Goal: Task Accomplishment & Management: Use online tool/utility

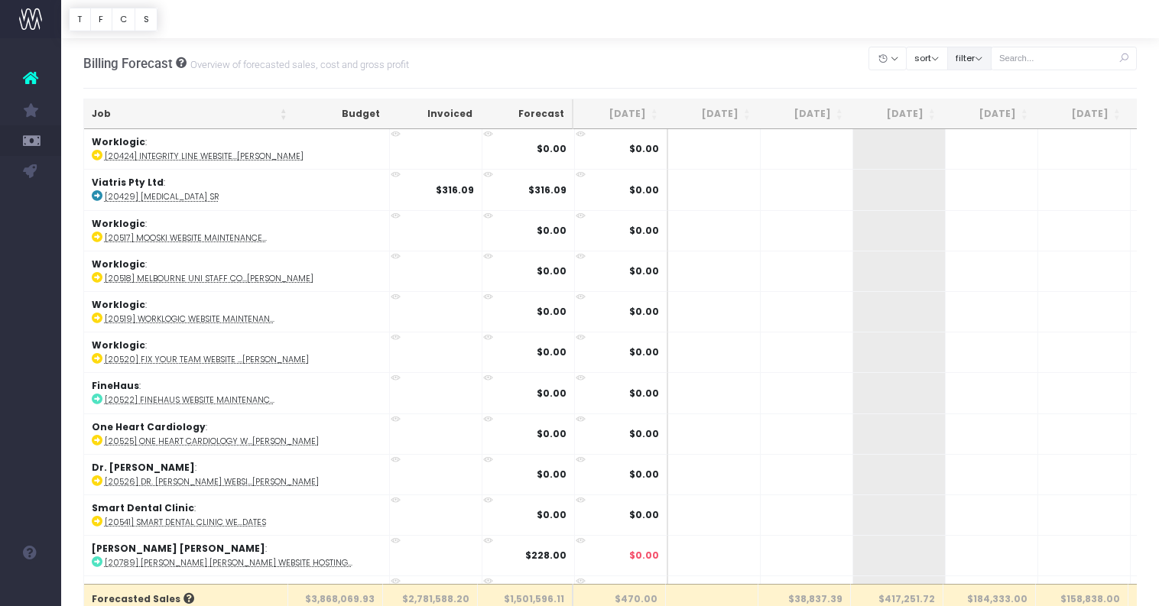
click at [992, 67] on button "filter" at bounding box center [969, 59] width 44 height 24
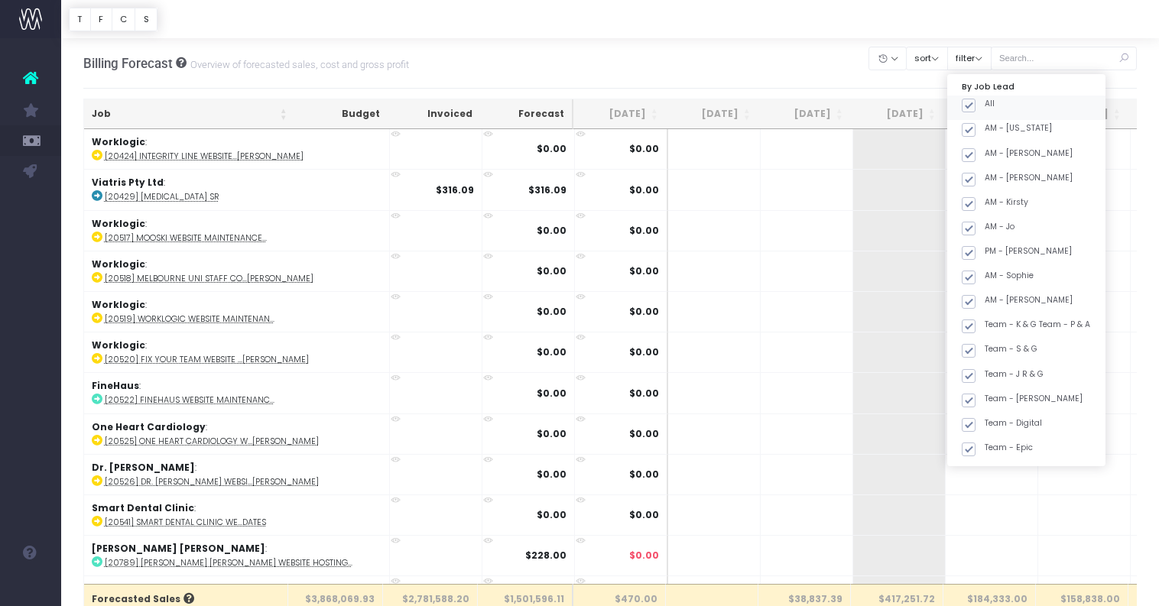
click at [995, 103] on label "All" at bounding box center [978, 104] width 33 height 12
click at [995, 103] on input "All" at bounding box center [990, 103] width 10 height 10
checkbox input "false"
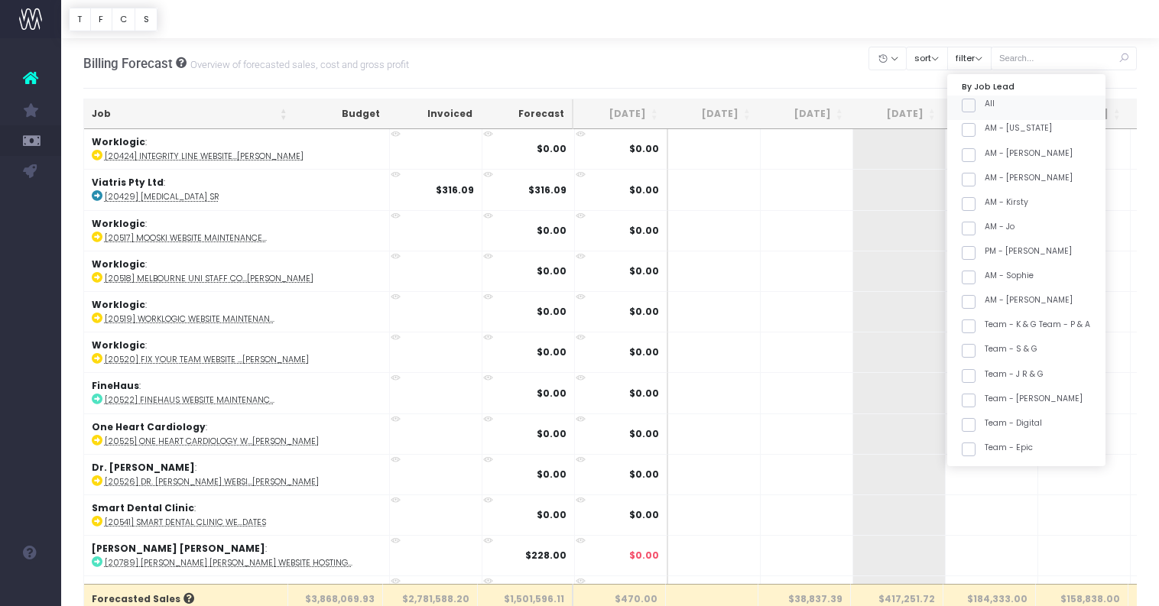
checkbox input "false"
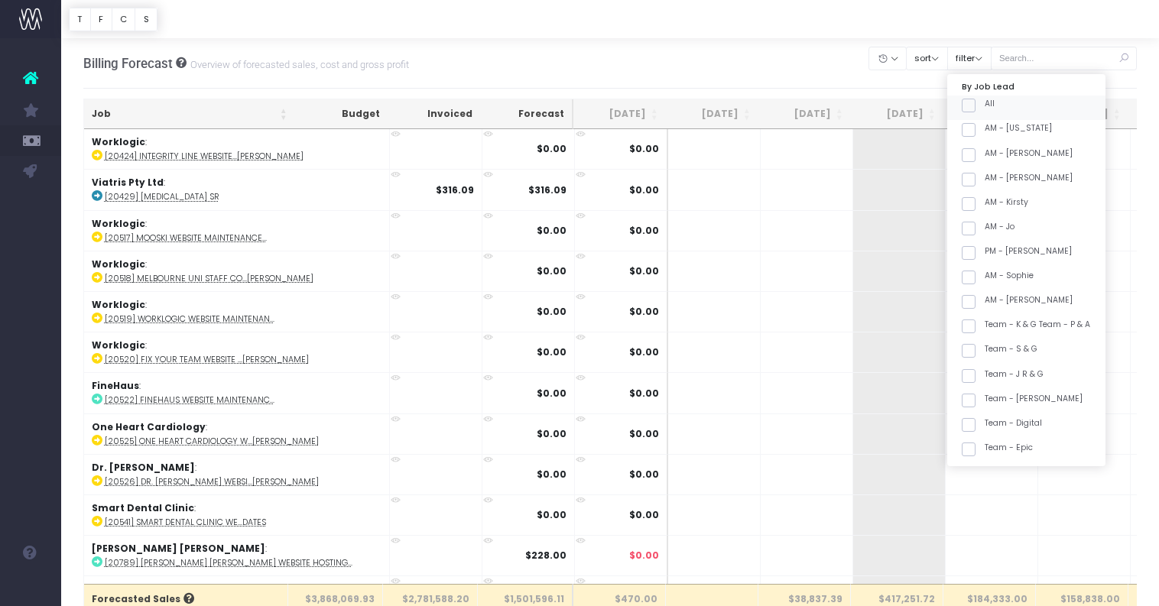
checkbox input "false"
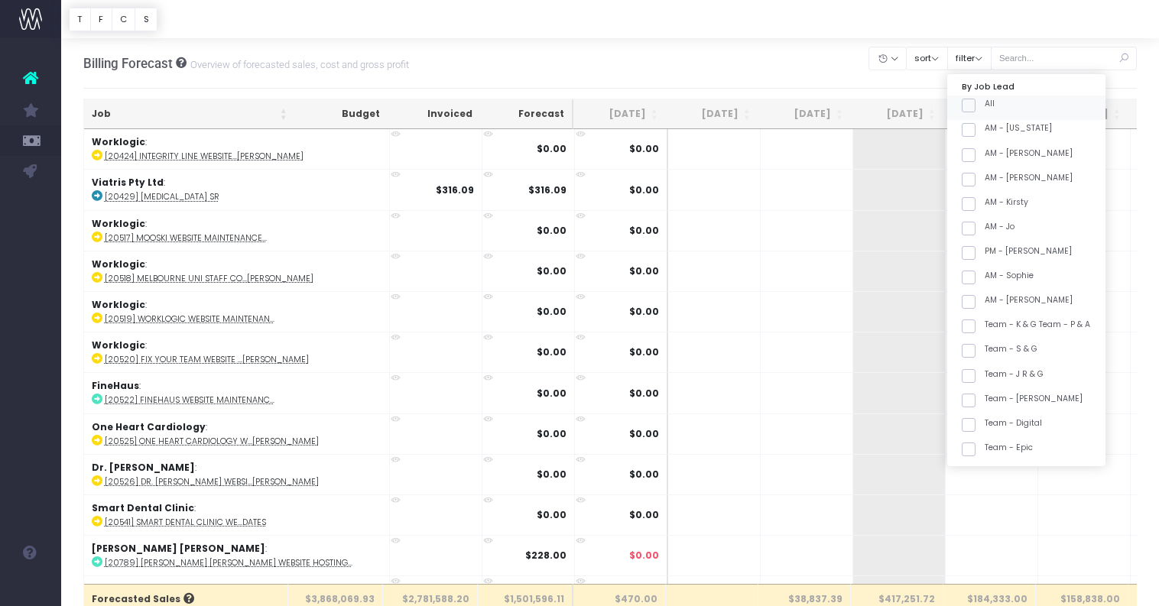
checkbox input "false"
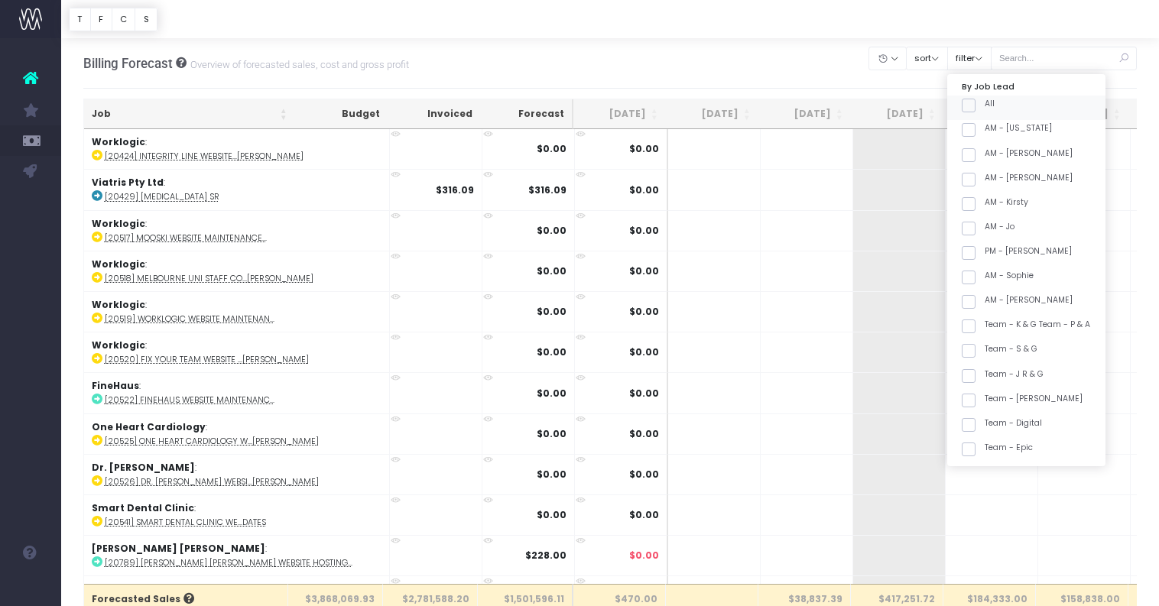
checkbox input "false"
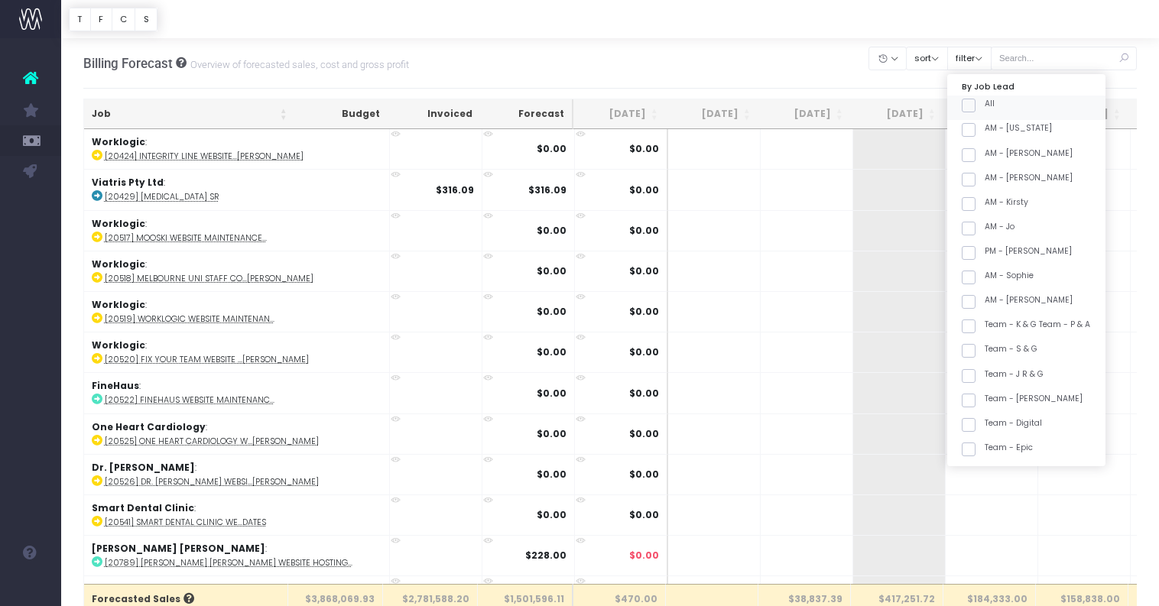
checkbox input "false"
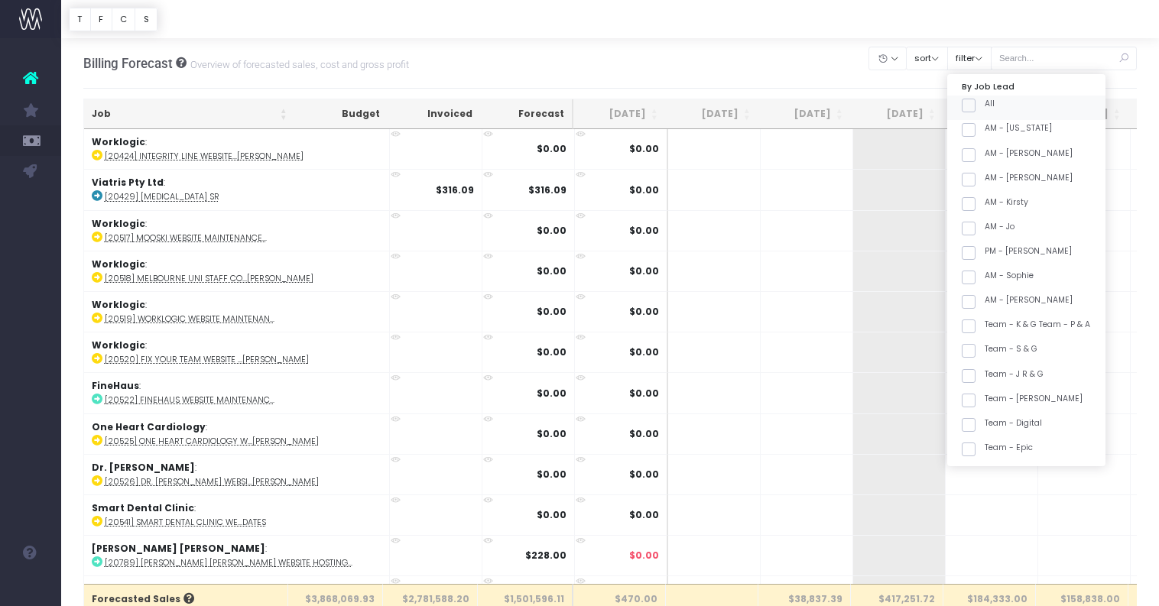
checkbox input "false"
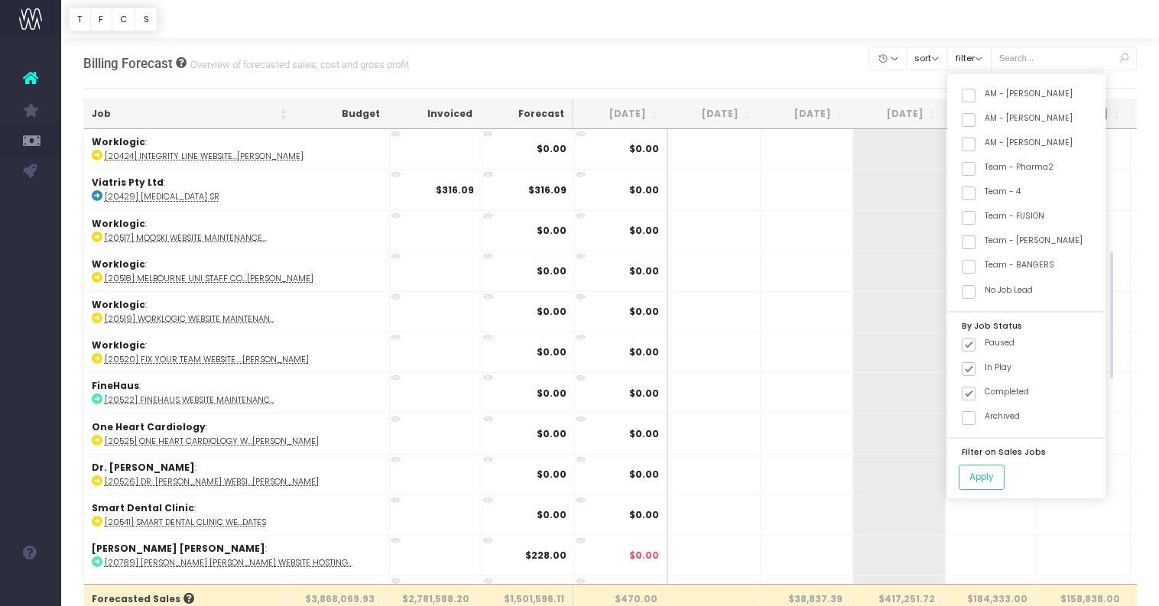
scroll to position [549, 0]
click at [1040, 222] on label "Team - [PERSON_NAME]" at bounding box center [1022, 218] width 121 height 12
click at [995, 222] on input "Team - [PERSON_NAME]" at bounding box center [990, 217] width 10 height 10
checkbox input "true"
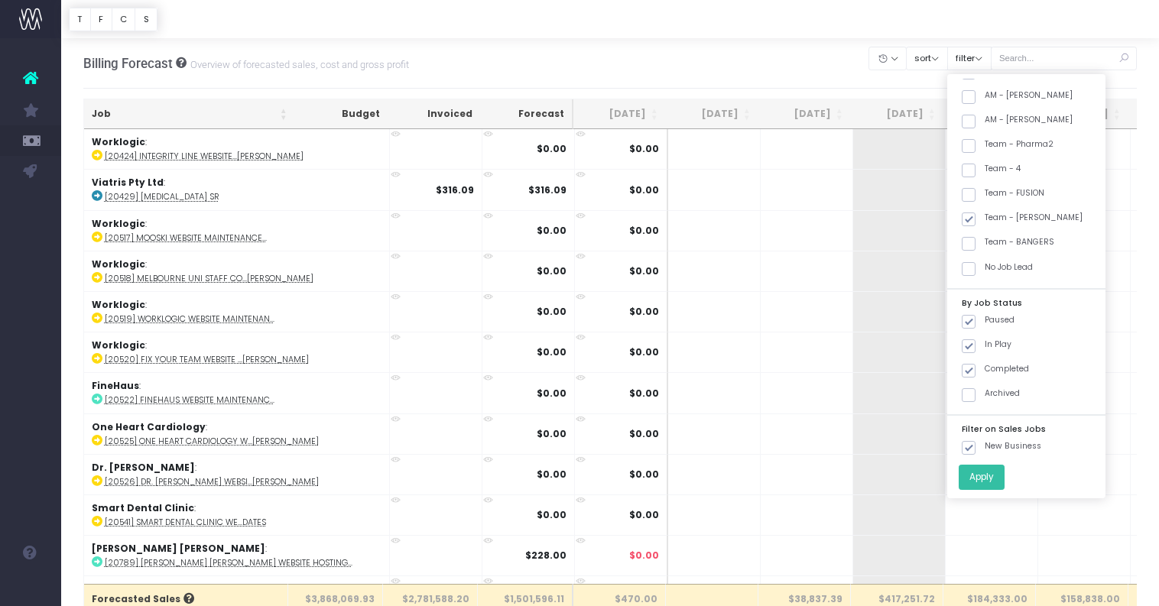
click at [1002, 484] on button "Apply" at bounding box center [982, 477] width 46 height 25
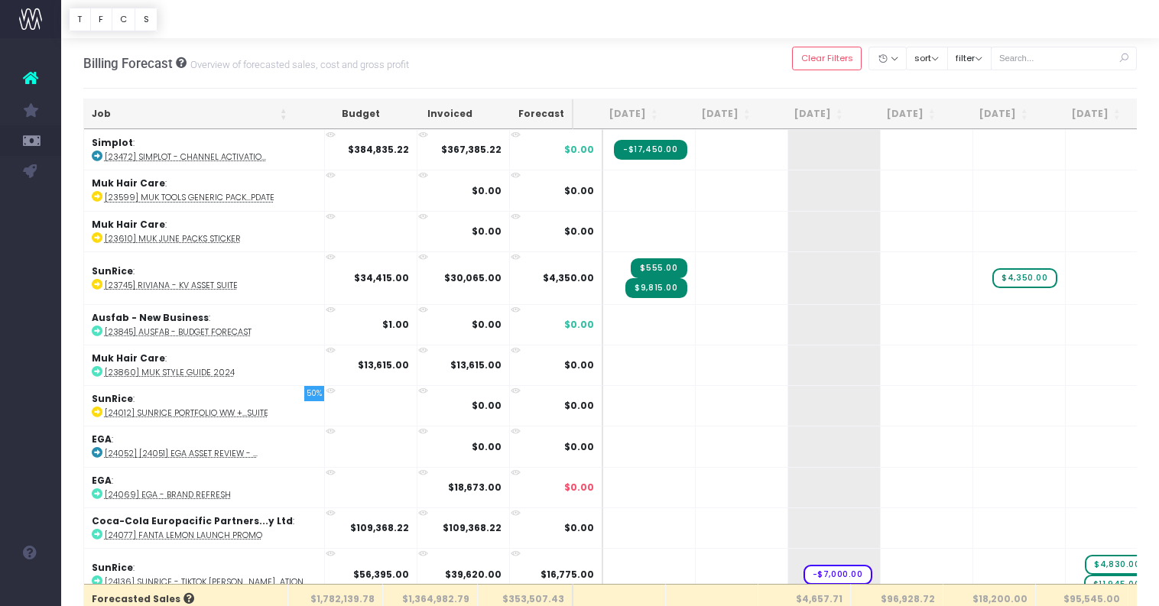
click at [177, 106] on th "Job" at bounding box center [189, 114] width 211 height 30
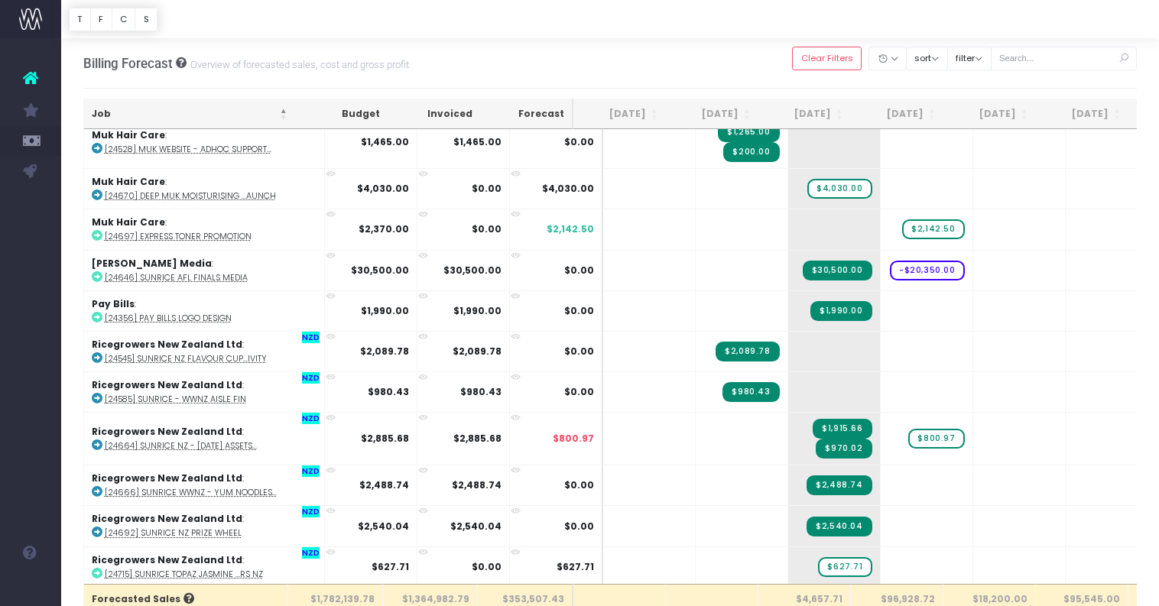
scroll to position [1515, 0]
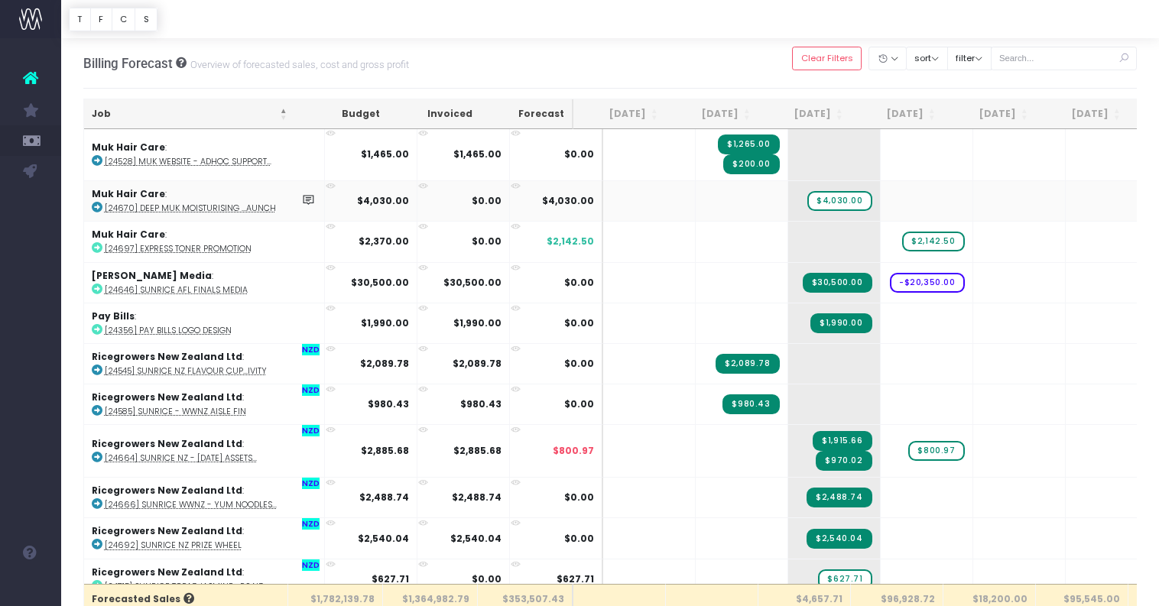
click at [245, 203] on abbr "[24670] Deep muk Moisturising ...aunch" at bounding box center [190, 208] width 171 height 11
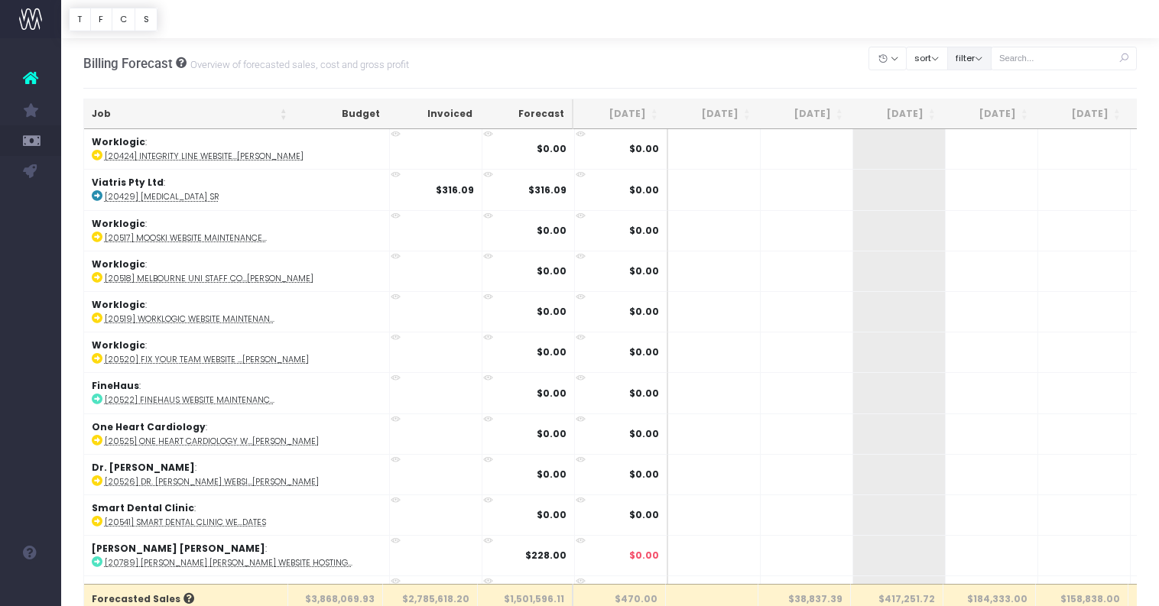
click at [979, 65] on button "filter" at bounding box center [969, 59] width 44 height 24
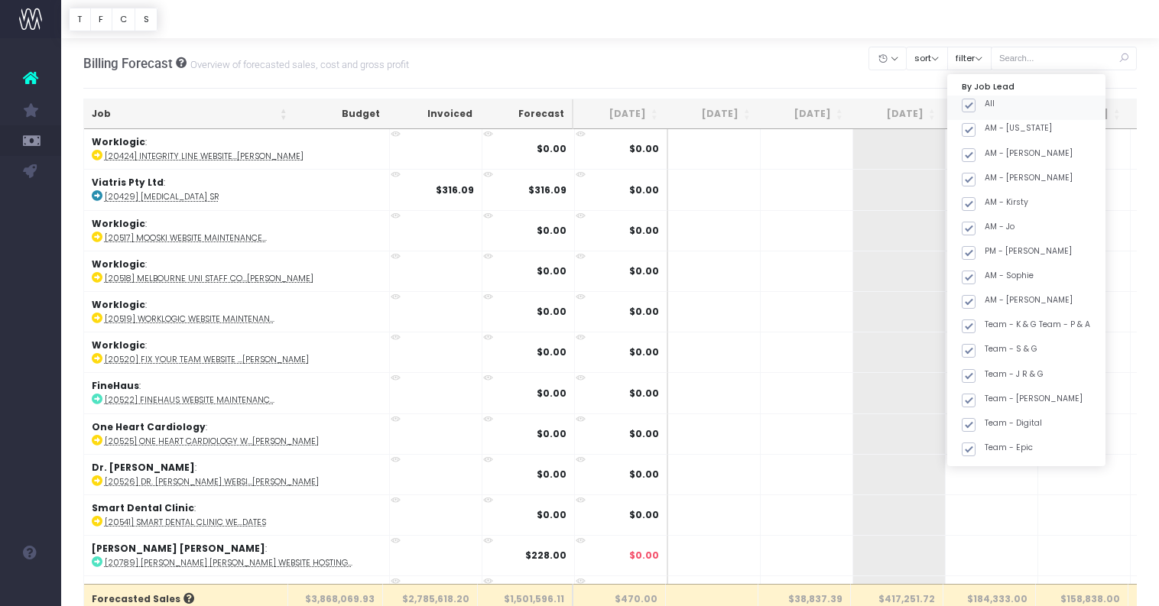
click at [976, 99] on span at bounding box center [969, 106] width 14 height 14
click at [985, 99] on input "All" at bounding box center [990, 103] width 10 height 10
checkbox input "false"
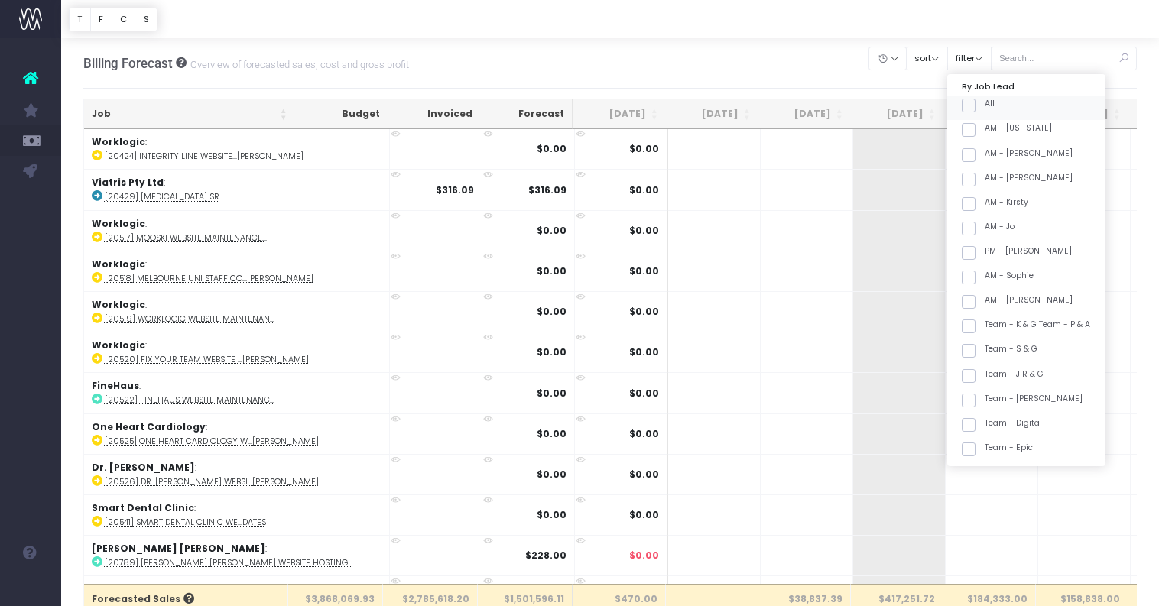
checkbox input "false"
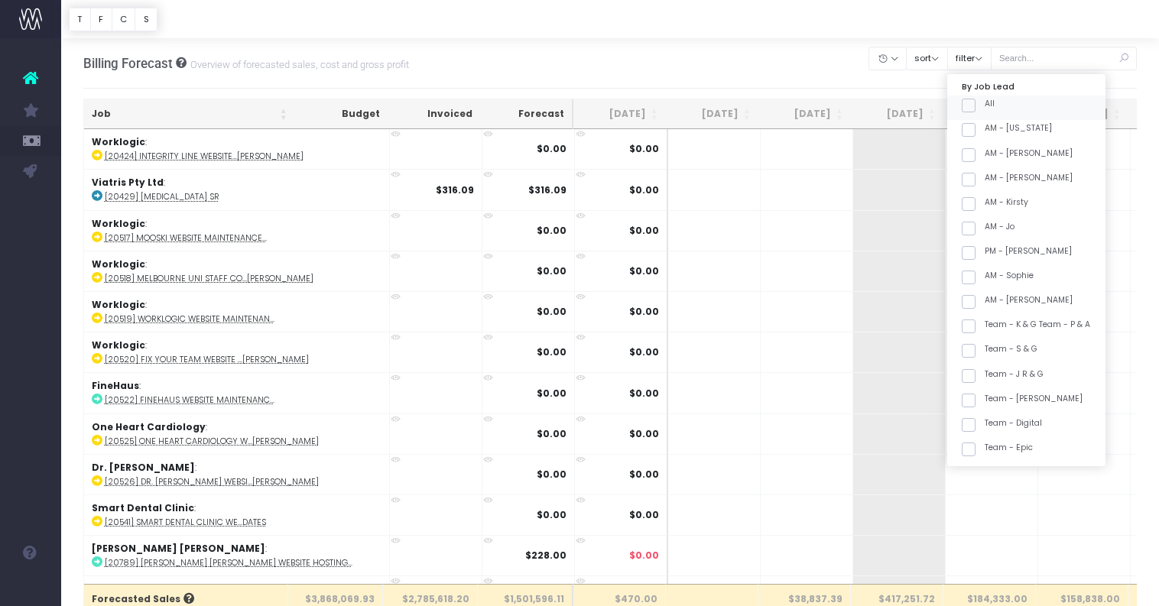
checkbox input "false"
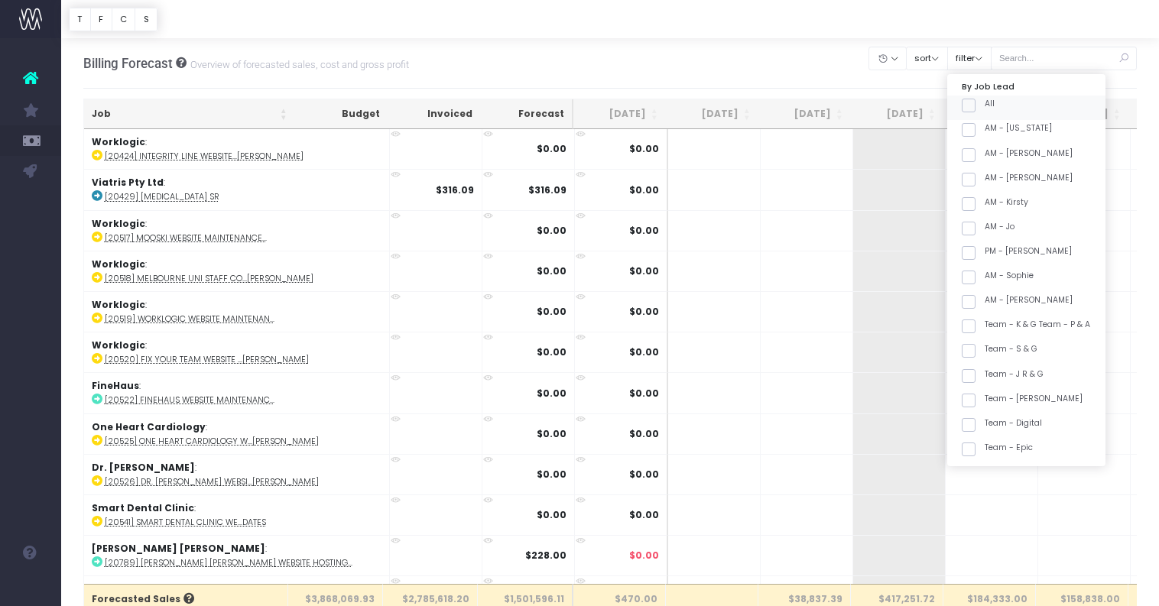
checkbox input "false"
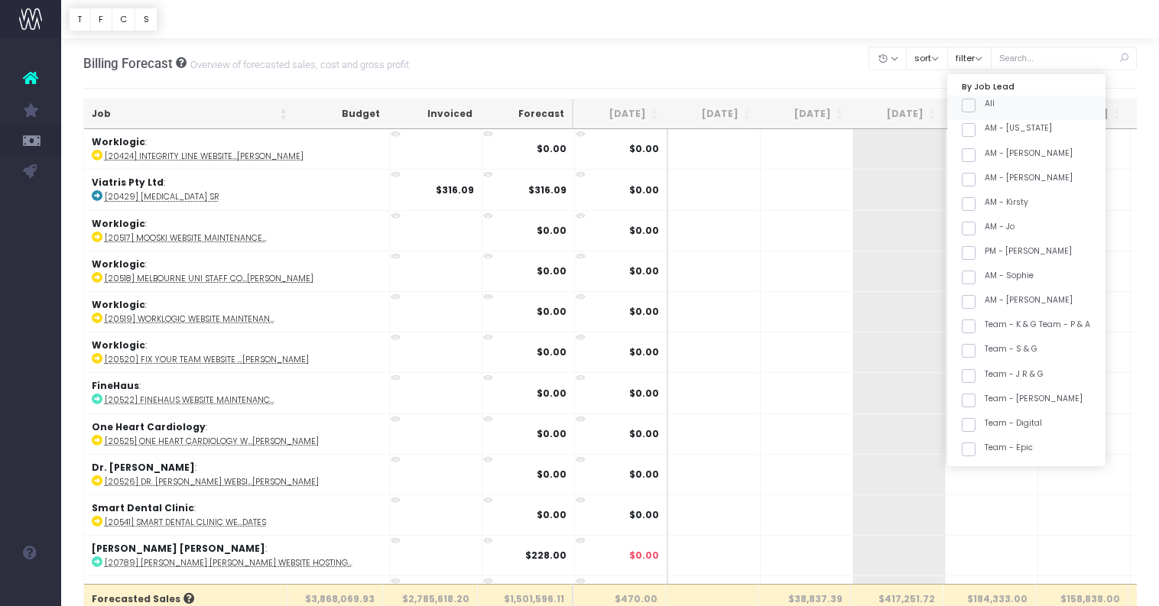
checkbox input "false"
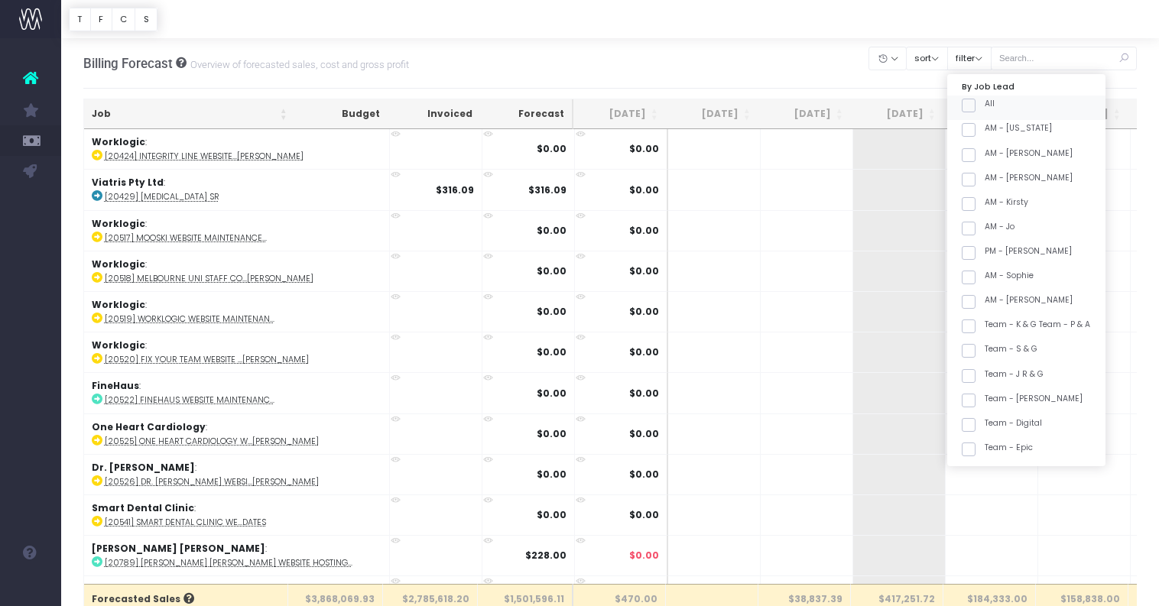
checkbox input "false"
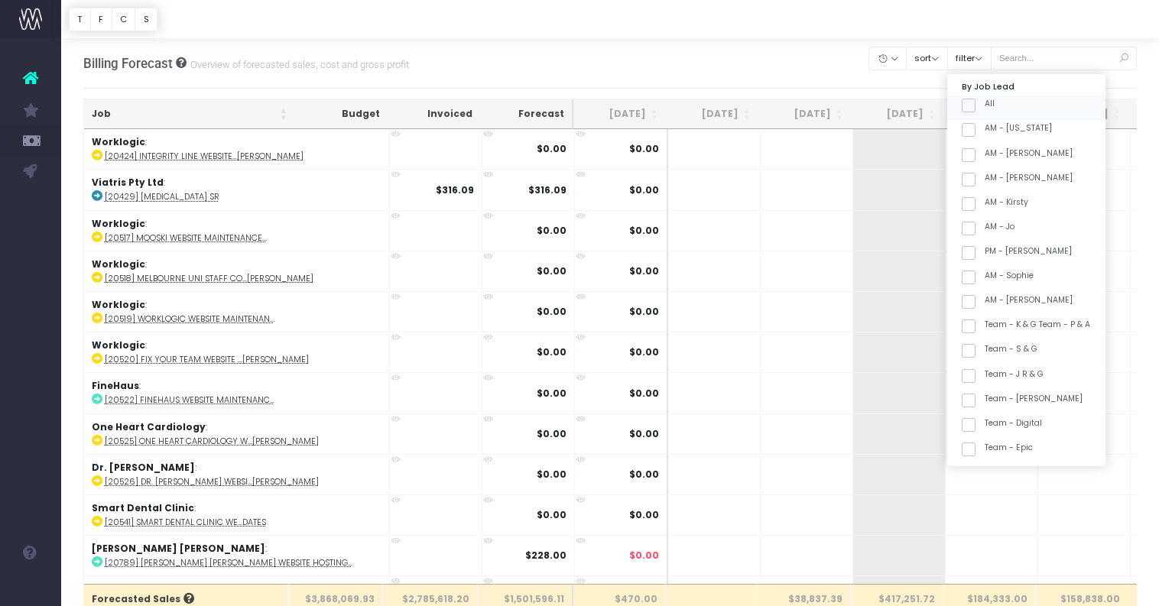
checkbox input "false"
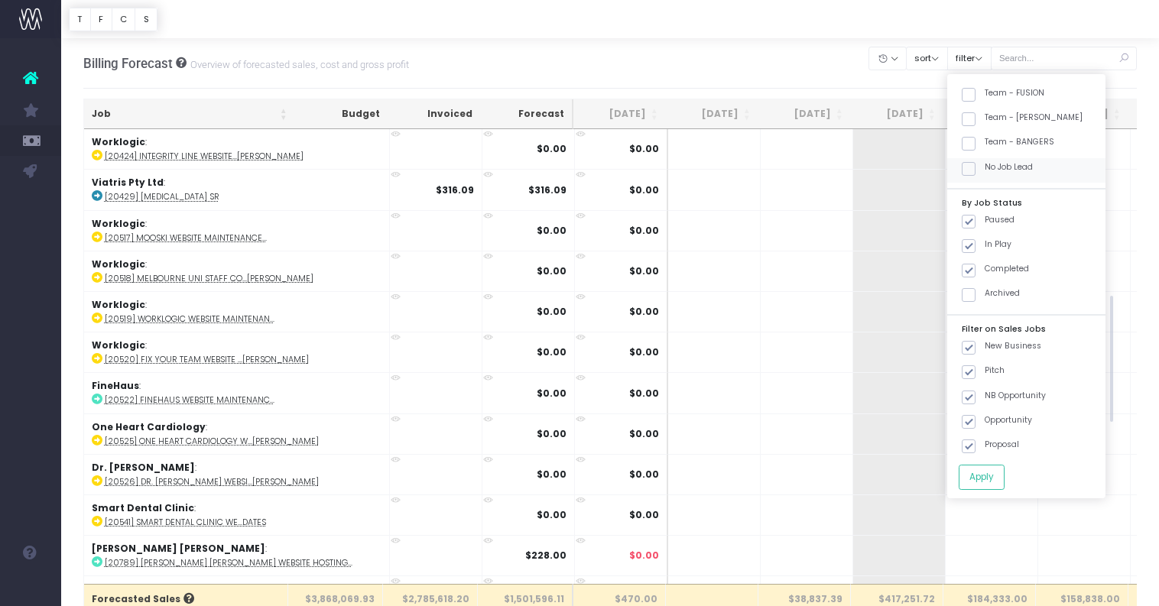
scroll to position [645, 0]
click at [1034, 118] on label "Team - [PERSON_NAME]" at bounding box center [1022, 121] width 121 height 12
click at [995, 118] on input "Team - [PERSON_NAME]" at bounding box center [990, 120] width 10 height 10
checkbox input "true"
click at [1005, 472] on button "Apply" at bounding box center [982, 477] width 46 height 25
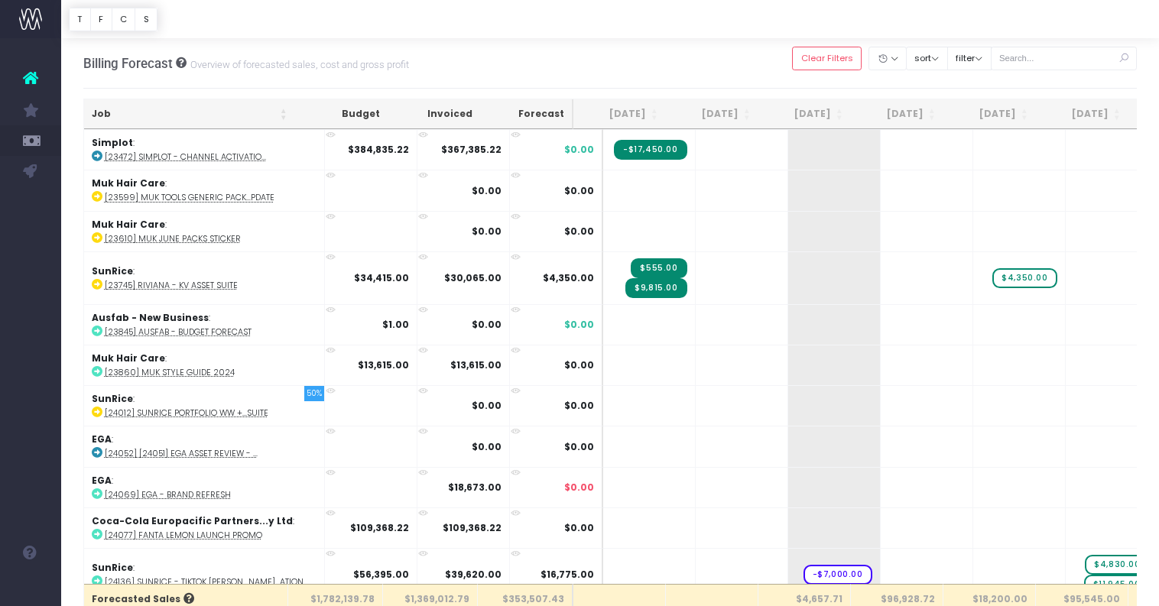
click at [211, 120] on th "Job" at bounding box center [189, 114] width 211 height 30
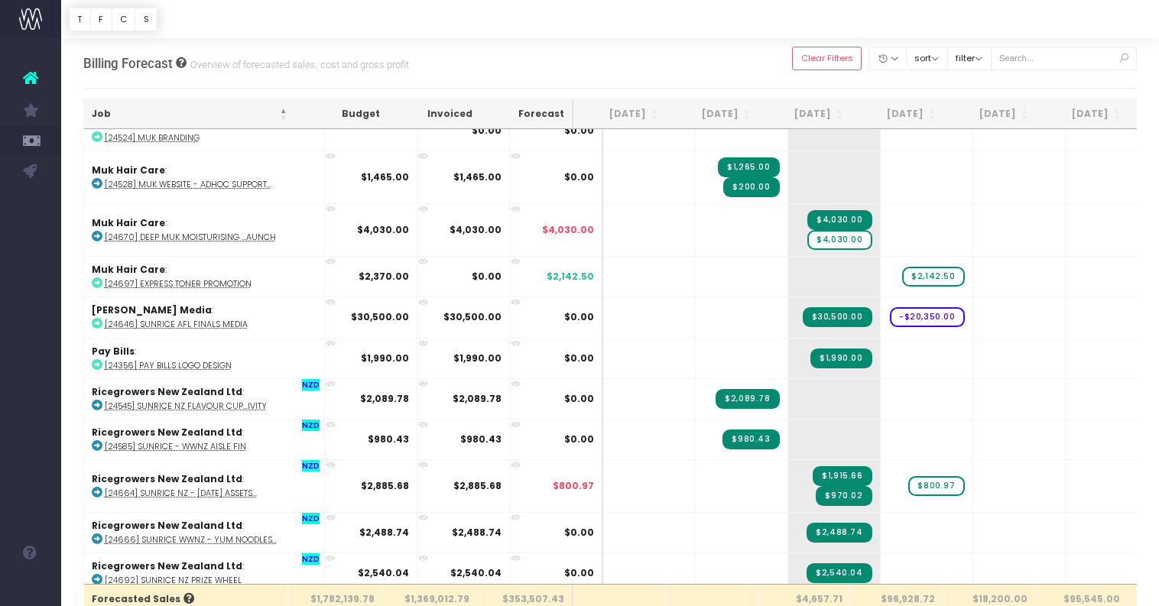
scroll to position [1492, 0]
click at [812, 233] on span "$4,030.00" at bounding box center [839, 239] width 64 height 20
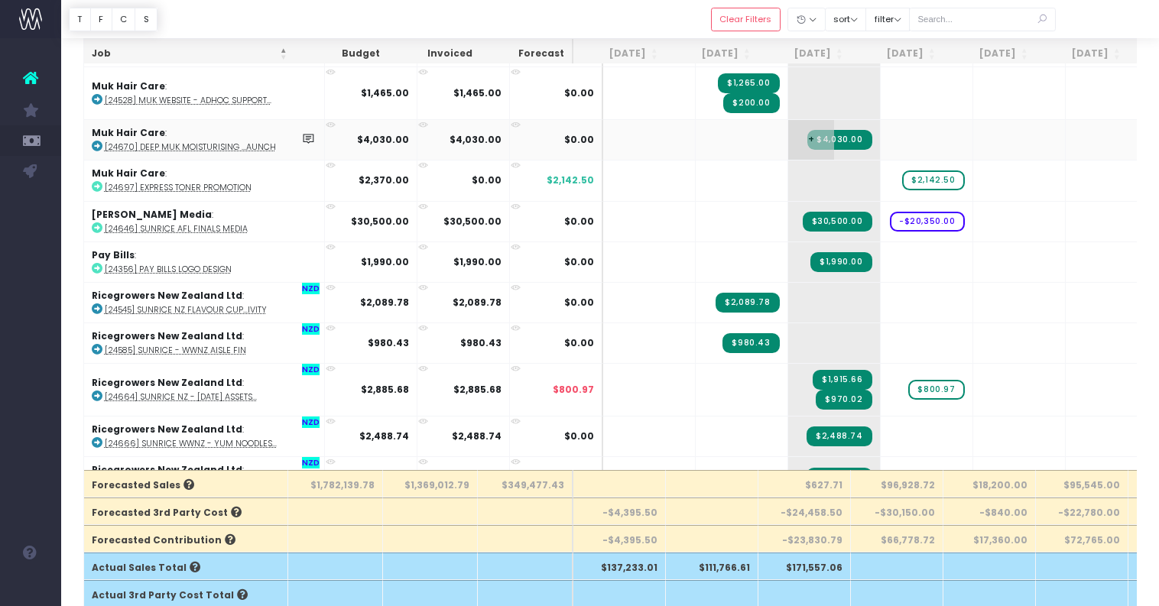
scroll to position [1456, 0]
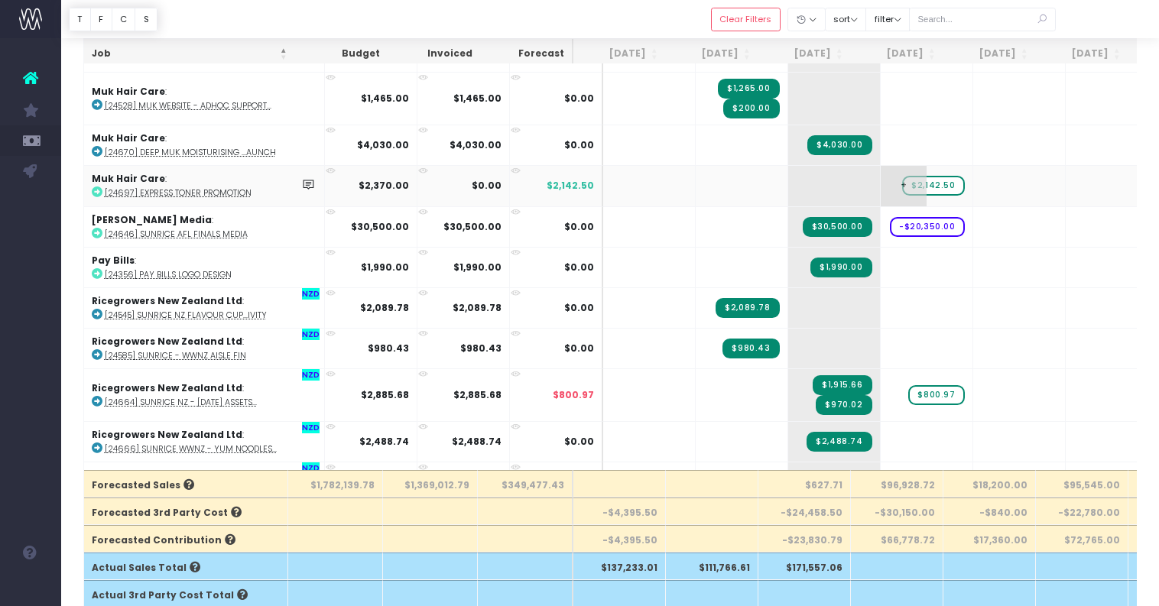
click at [913, 185] on span "$2,142.50" at bounding box center [933, 186] width 62 height 20
click at [882, 186] on span "+" at bounding box center [904, 186] width 46 height 40
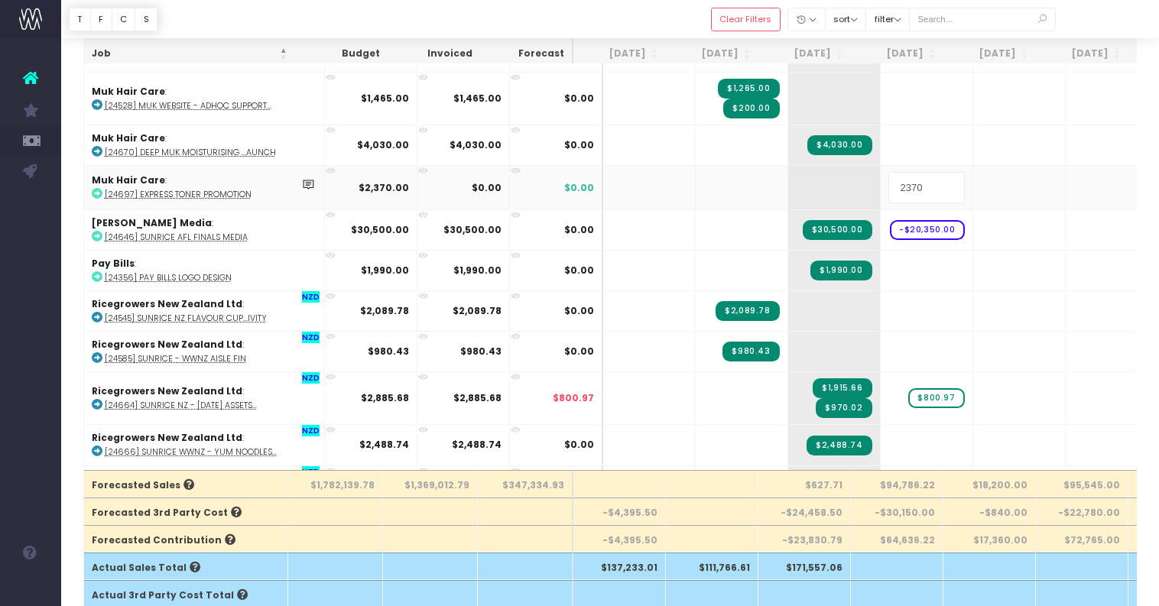
click at [911, 186] on input "2370" at bounding box center [926, 187] width 76 height 31
